Goal: Task Accomplishment & Management: Use online tool/utility

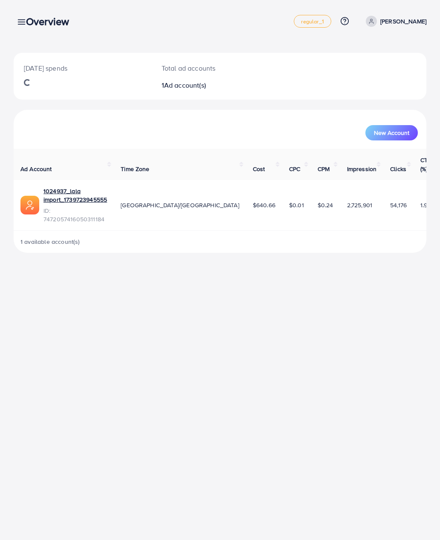
click at [26, 18] on div "Overview" at bounding box center [50, 21] width 63 height 12
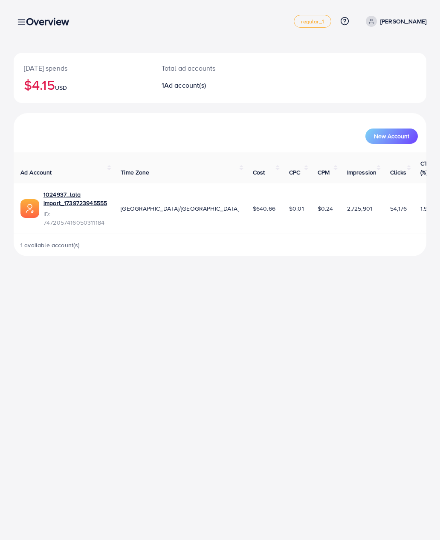
click at [24, 23] on div "Overview" at bounding box center [50, 21] width 63 height 12
click at [26, 22] on div "Overview" at bounding box center [50, 21] width 63 height 12
click at [26, 20] on h3 "Overview" at bounding box center [51, 21] width 50 height 12
click at [30, 23] on h3 "Overview" at bounding box center [51, 21] width 50 height 12
click at [29, 23] on h3 "Overview" at bounding box center [51, 21] width 50 height 12
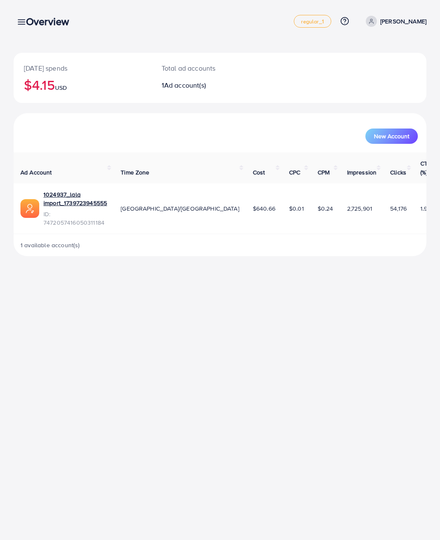
click at [33, 24] on h3 "Overview" at bounding box center [51, 21] width 50 height 12
click at [15, 25] on link at bounding box center [20, 21] width 12 height 11
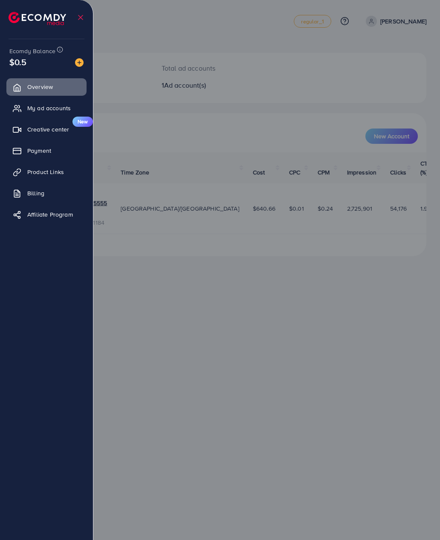
click at [59, 152] on link "Payment" at bounding box center [46, 150] width 80 height 17
click at [59, 175] on span "Product Links" at bounding box center [45, 172] width 37 height 9
click at [59, 176] on link "Product Links" at bounding box center [46, 172] width 80 height 17
click at [53, 171] on span "Product Links" at bounding box center [45, 172] width 37 height 9
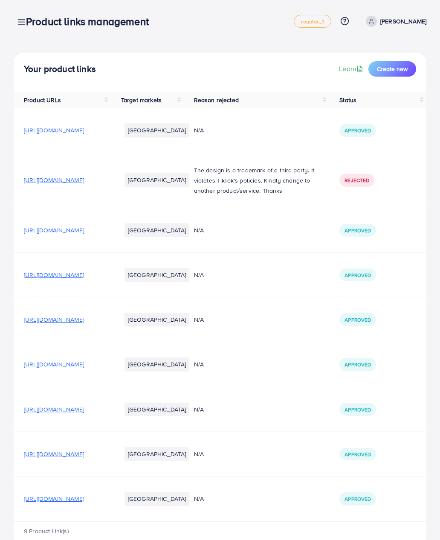
click at [382, 68] on span "Create new" at bounding box center [391, 69] width 31 height 9
click at [390, 70] on span "Create new" at bounding box center [391, 69] width 31 height 9
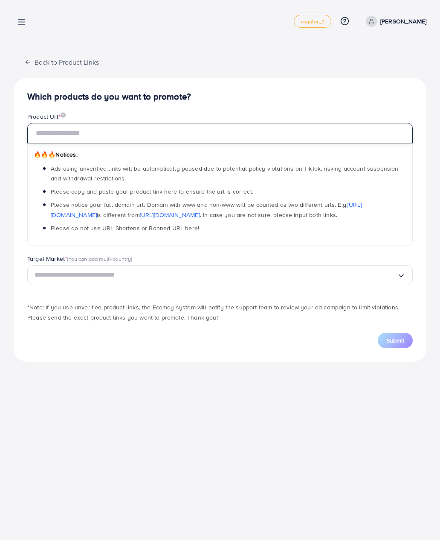
click at [250, 133] on input "text" at bounding box center [219, 133] width 385 height 20
paste input "**********"
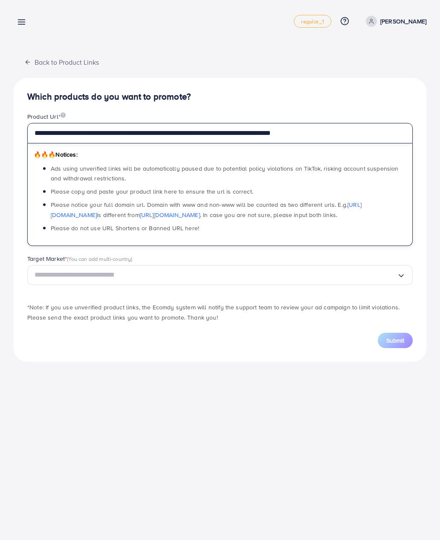
type input "**********"
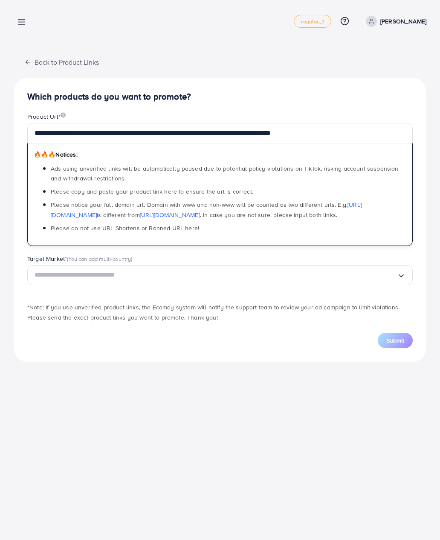
click at [172, 273] on input "Search for option" at bounding box center [215, 275] width 362 height 13
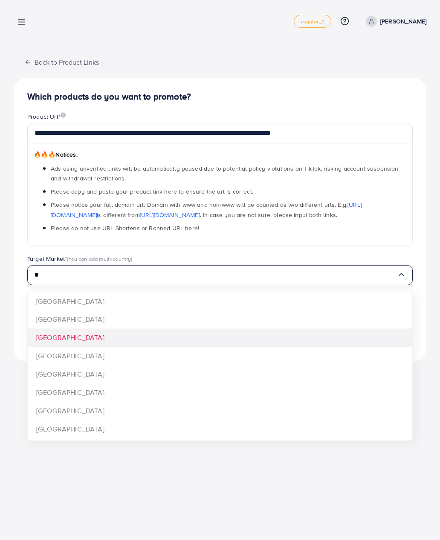
type input "*"
click at [103, 334] on div "**********" at bounding box center [220, 220] width 412 height 284
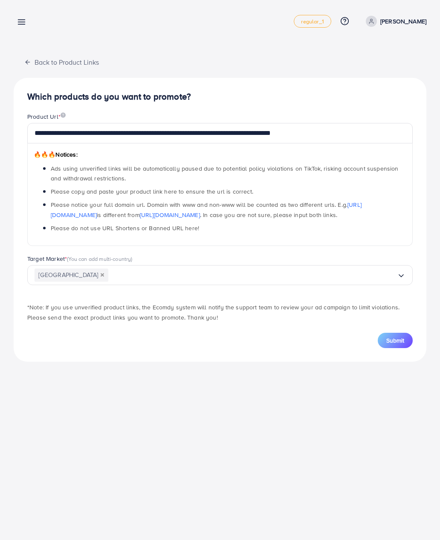
click at [392, 336] on span "Submit" at bounding box center [395, 340] width 18 height 9
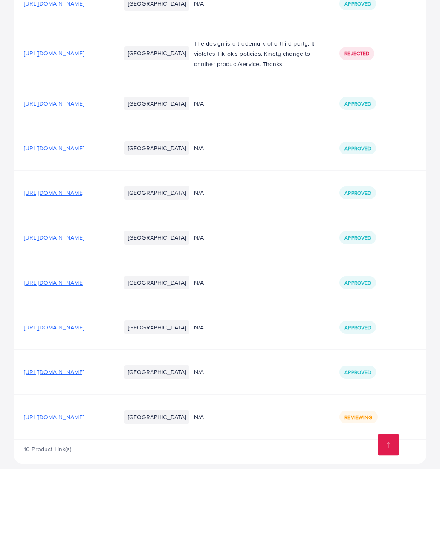
scroll to position [55, 0]
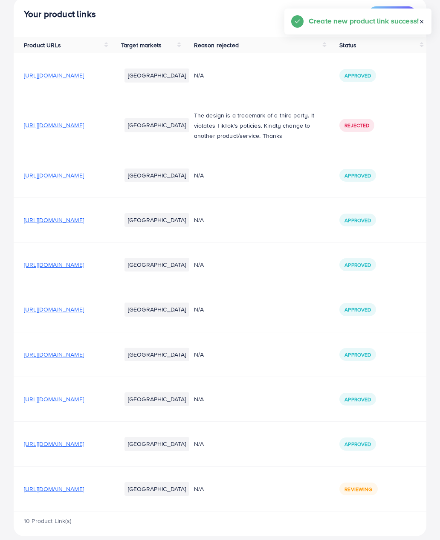
click at [84, 494] on span "[URL][DOMAIN_NAME]" at bounding box center [54, 489] width 60 height 9
